Goal: Find specific page/section: Find specific page/section

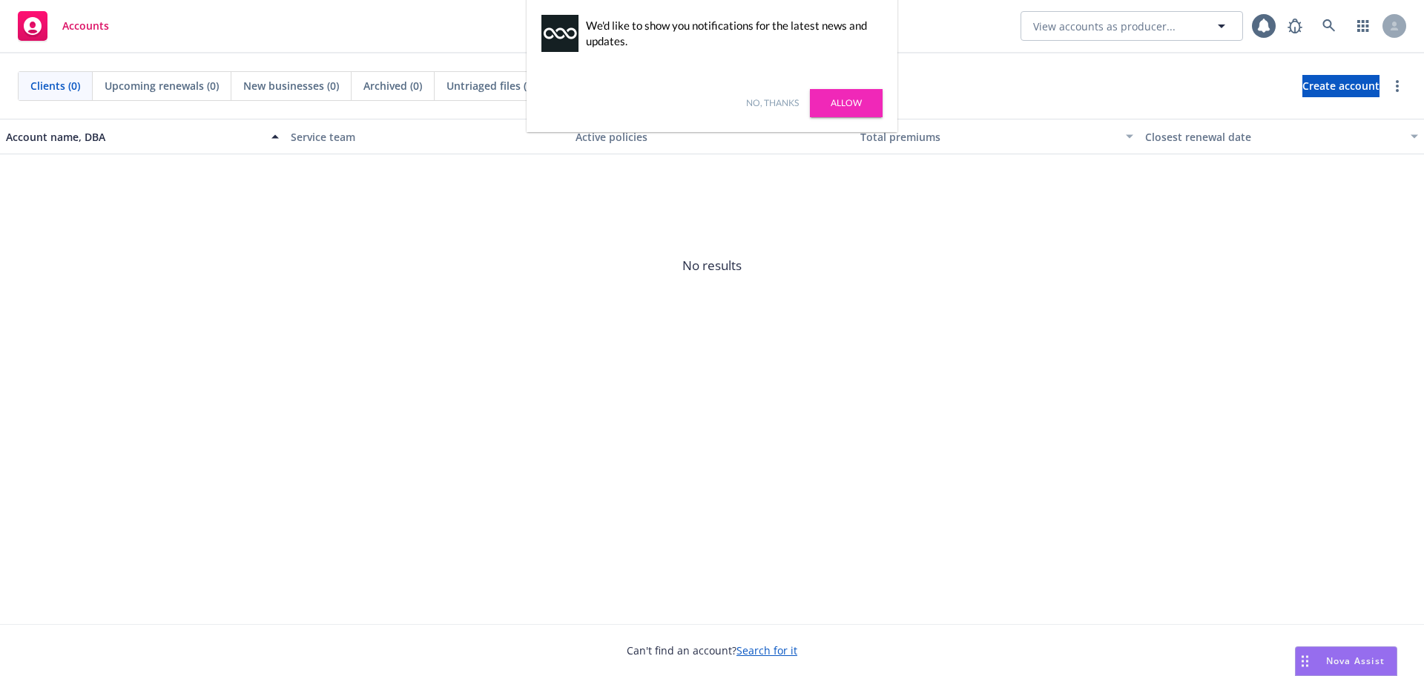
click at [862, 105] on link "Allow" at bounding box center [846, 103] width 73 height 28
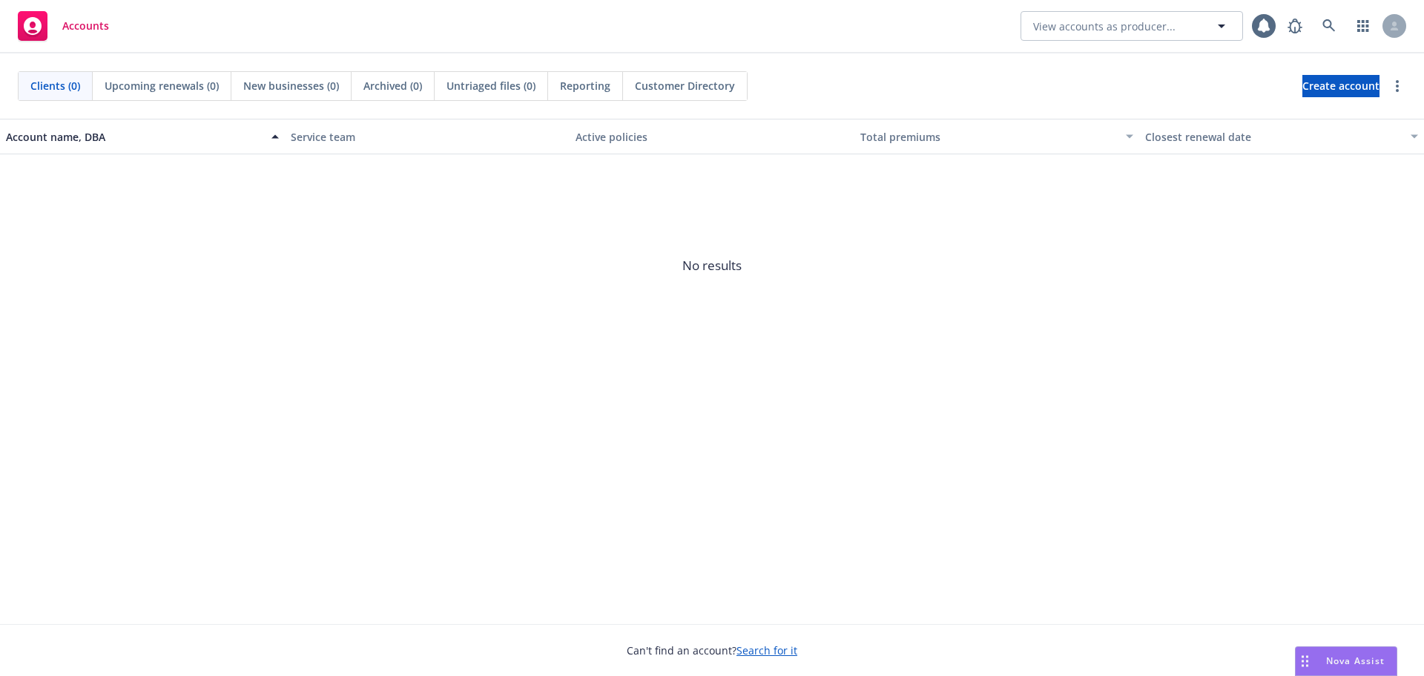
click at [1132, 306] on span "No results" at bounding box center [712, 265] width 1424 height 222
click at [1103, 26] on span "View accounts as producer..." at bounding box center [1104, 27] width 142 height 16
click at [1057, 37] on button "View accounts as producer..." at bounding box center [1131, 26] width 222 height 30
type input "g"
click at [1051, 25] on span "View accounts as producer..." at bounding box center [1104, 27] width 142 height 16
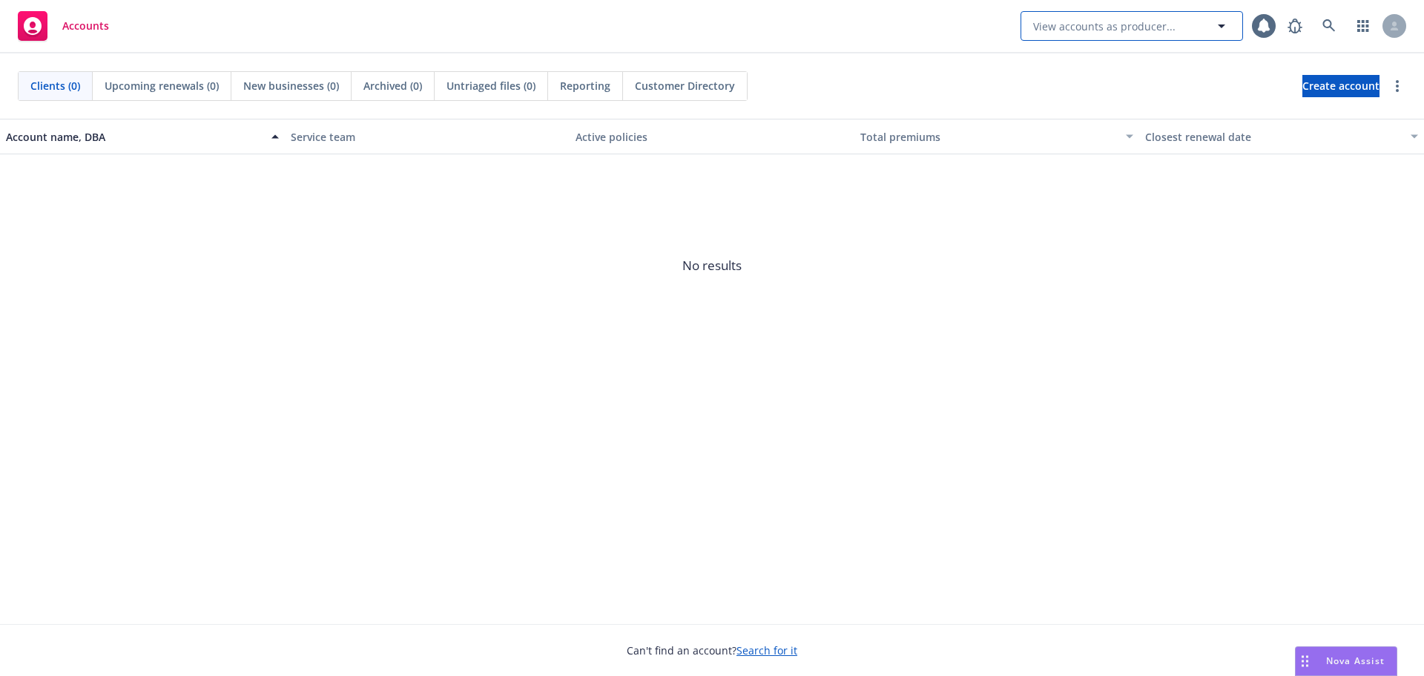
click at [1132, 36] on button "View accounts as producer..." at bounding box center [1131, 26] width 222 height 30
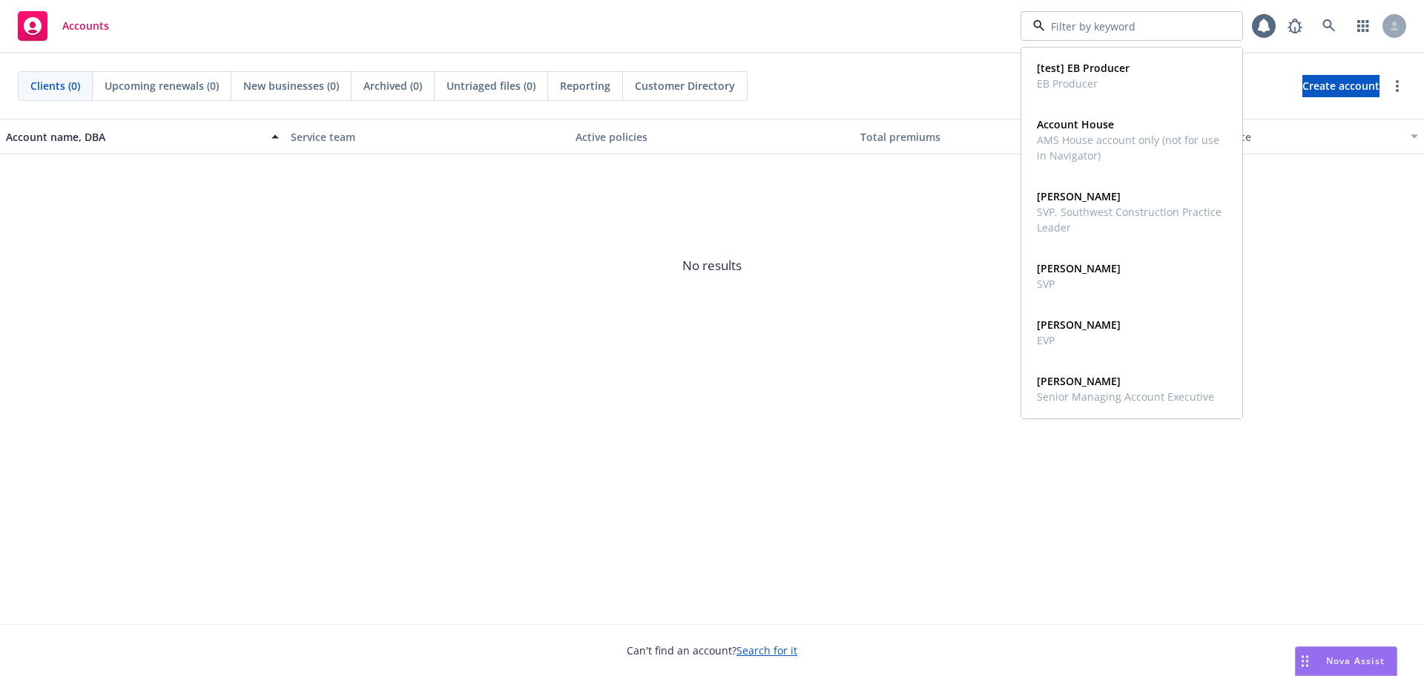
paste input "J06750503"
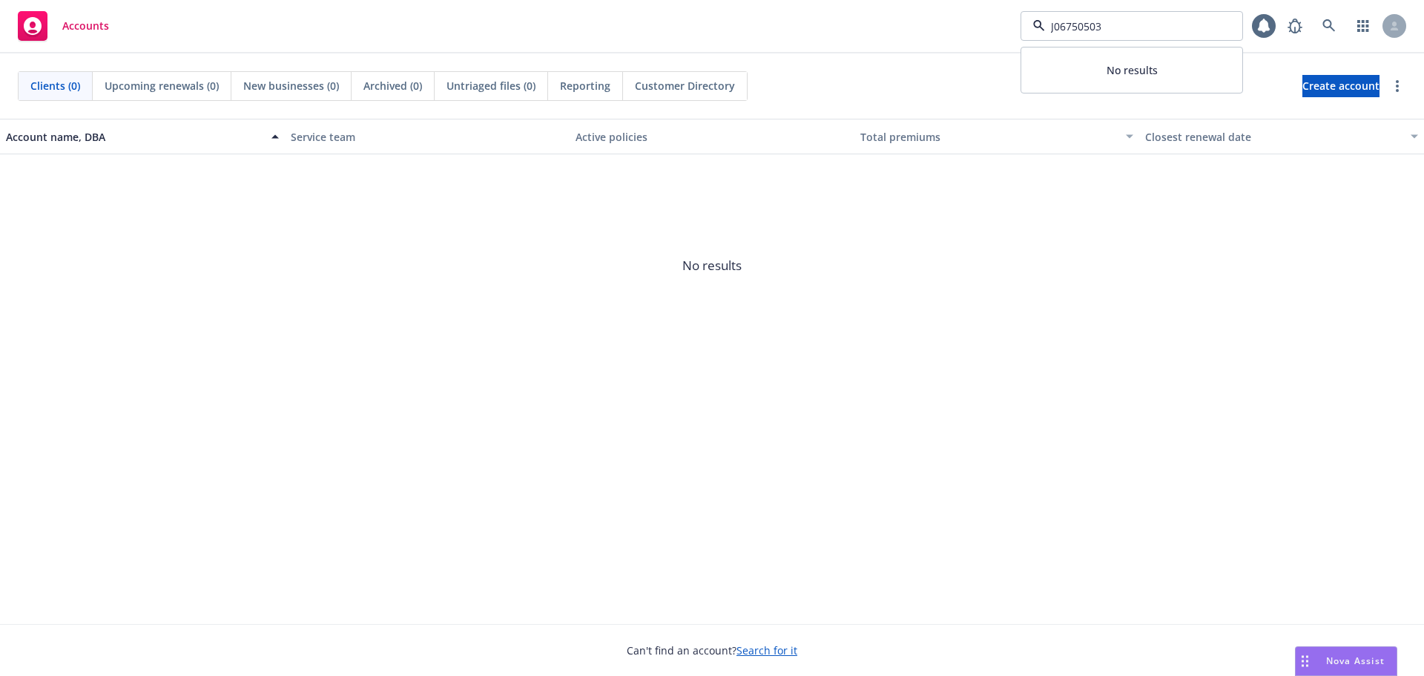
type input "J06750503"
click at [910, 376] on span "No results" at bounding box center [712, 265] width 1424 height 222
click at [1086, 22] on span "View accounts as producer..." at bounding box center [1104, 27] width 142 height 16
type input "g"
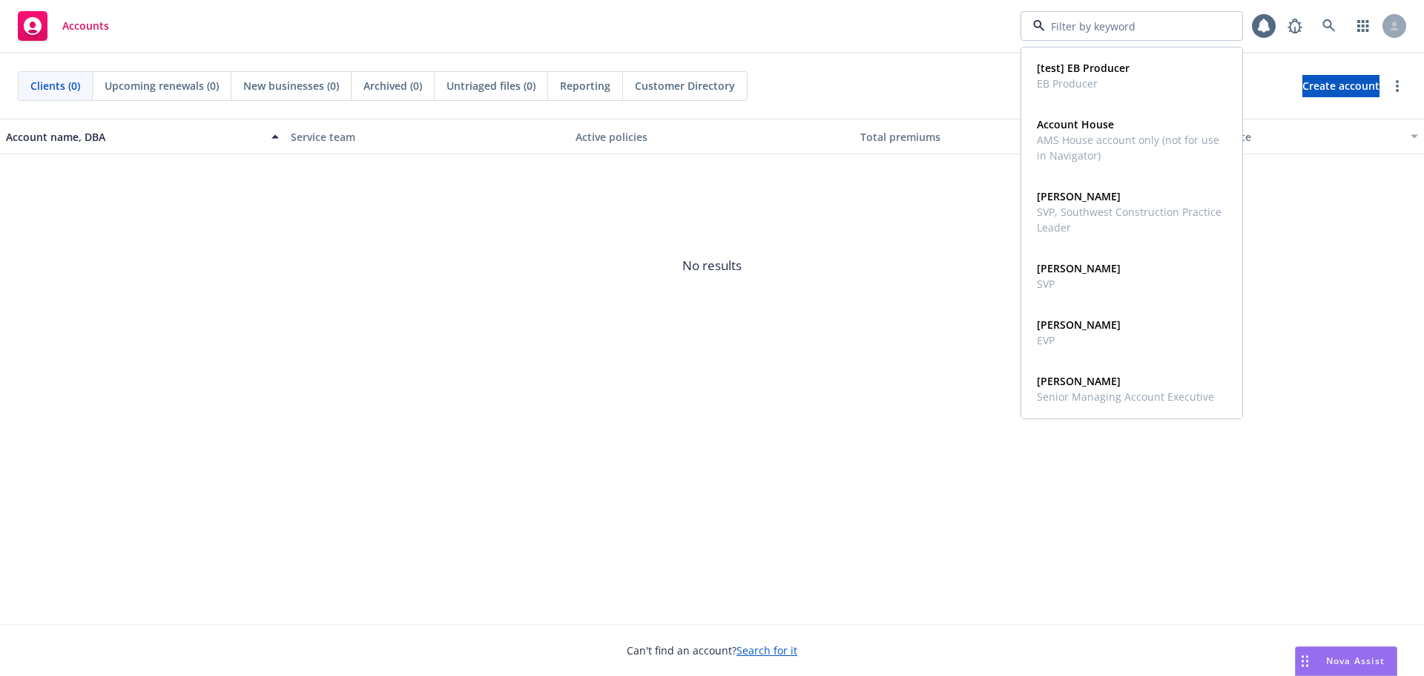
paste input "J06750503"
type input "J06750503"
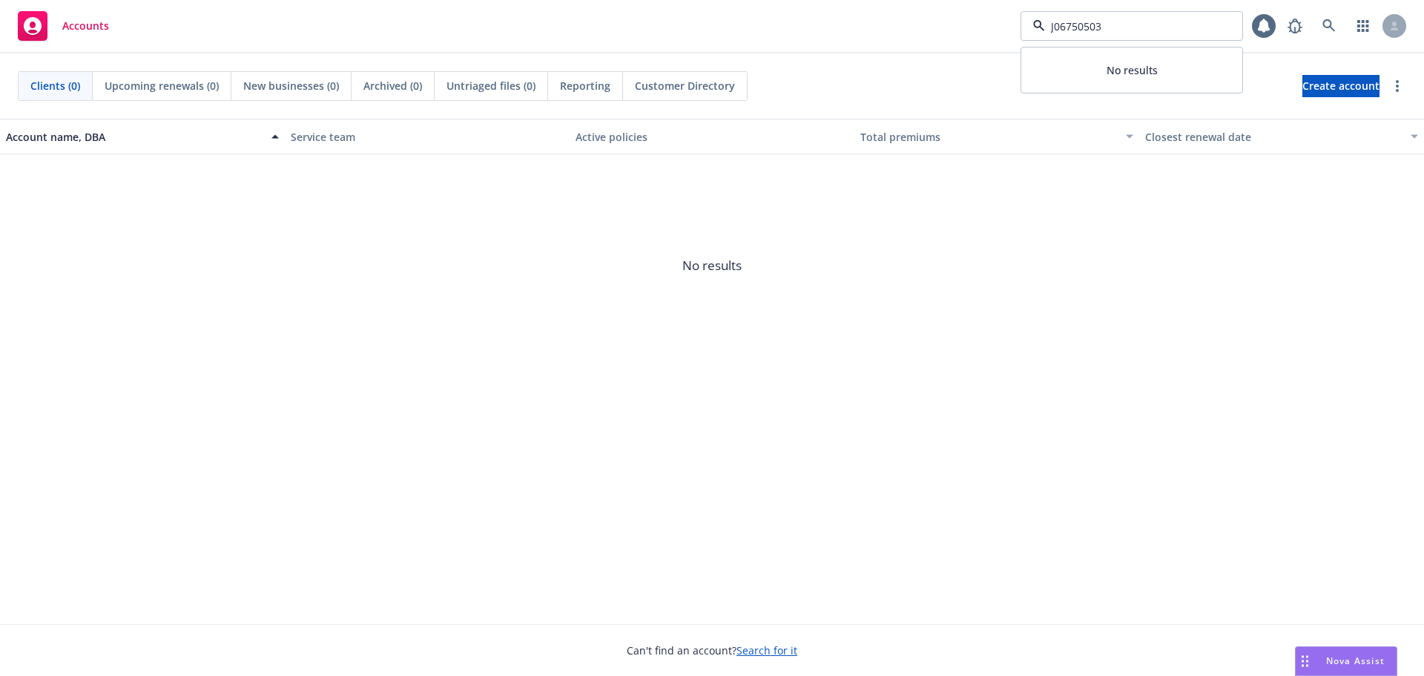
drag, startPoint x: 1132, startPoint y: 22, endPoint x: 934, endPoint y: 21, distance: 198.0
click at [934, 21] on div "Accounts J06750503 No results 1" at bounding box center [712, 26] width 1424 height 53
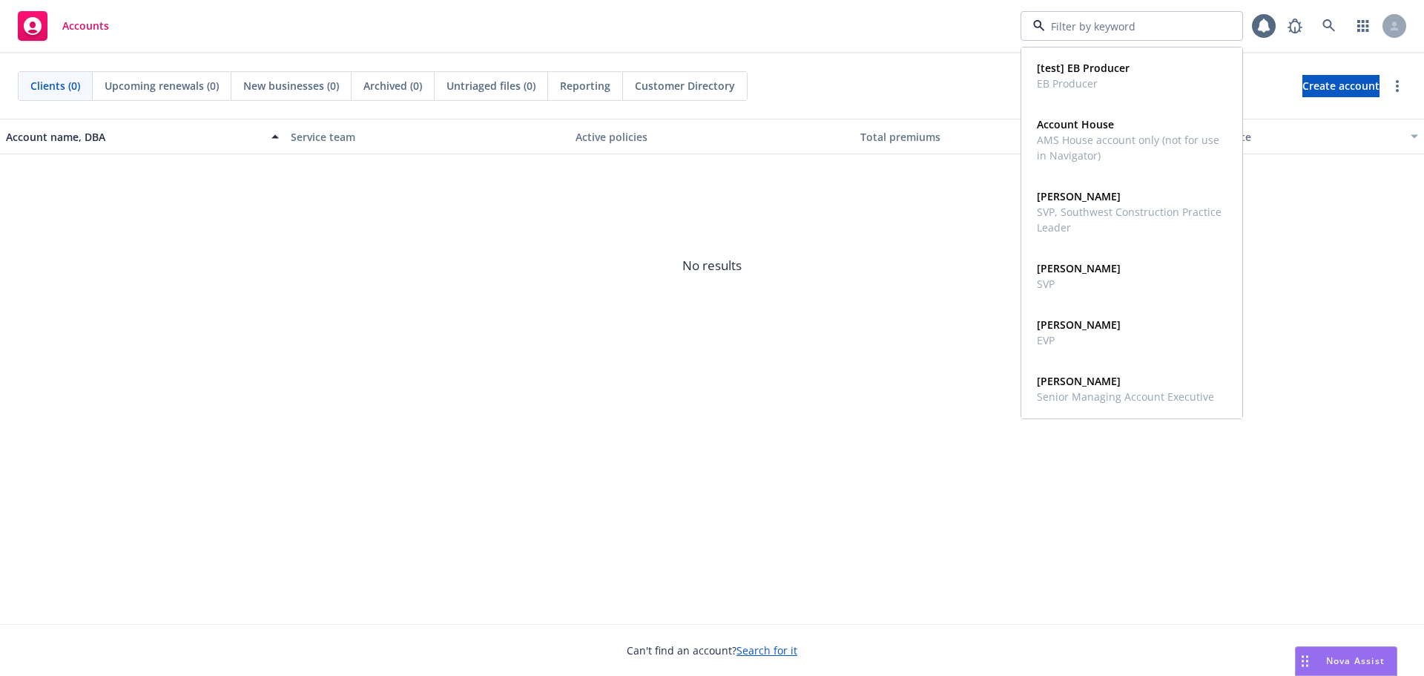
click at [778, 646] on link "Search for it" at bounding box center [766, 650] width 61 height 14
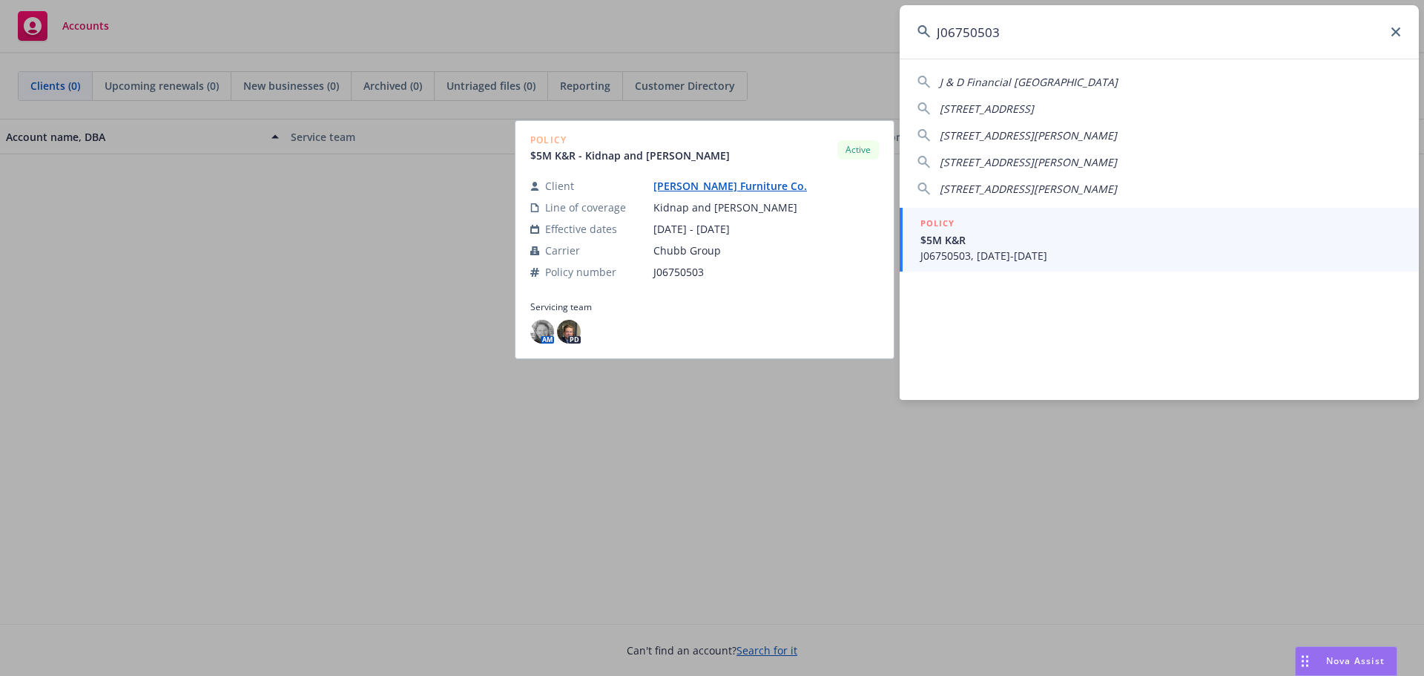
type input "J06750503"
click at [1009, 247] on span "$5M K&R" at bounding box center [1160, 240] width 481 height 16
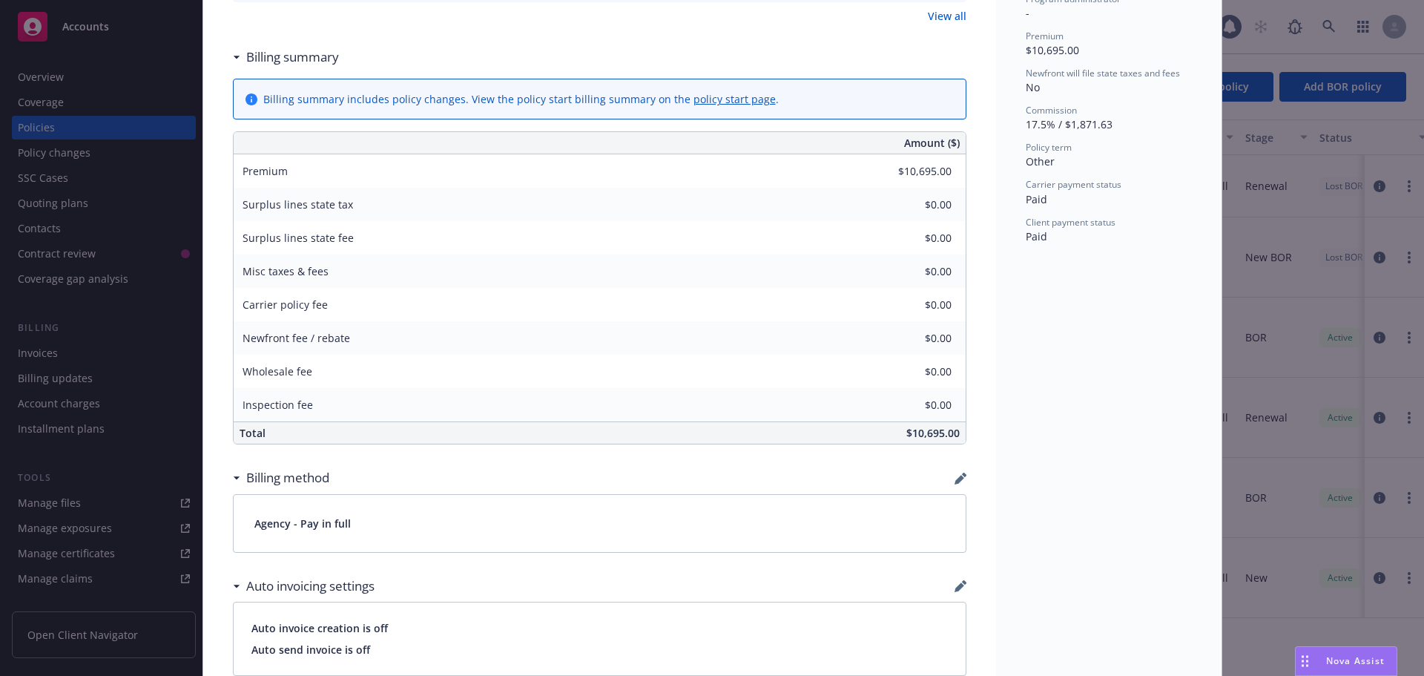
scroll to position [1123, 0]
